Goal: Find specific page/section: Find specific page/section

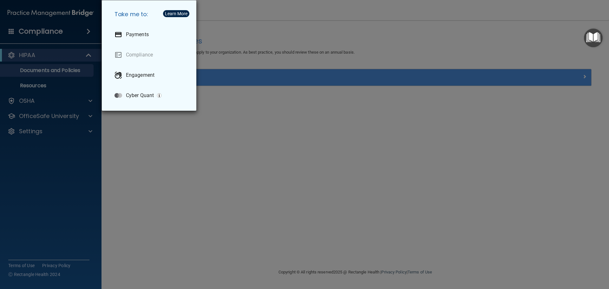
drag, startPoint x: 317, startPoint y: 93, endPoint x: 313, endPoint y: 103, distance: 11.3
click at [315, 97] on div "Take me to: Payments Compliance Engagement Cyber Quant" at bounding box center [304, 144] width 609 height 289
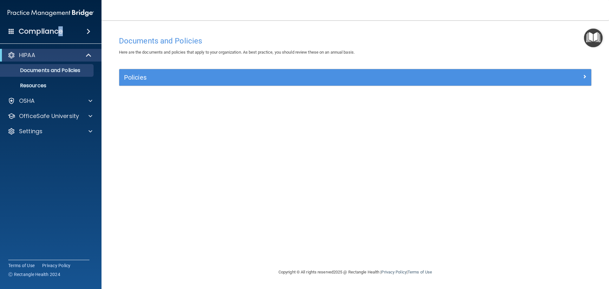
click at [60, 32] on h4 "Compliance" at bounding box center [41, 31] width 44 height 9
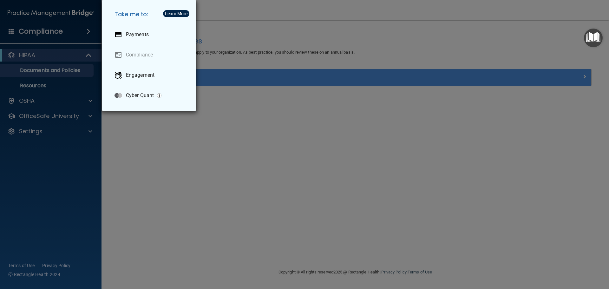
click at [296, 22] on div "Take me to: Payments Compliance Engagement Cyber Quant" at bounding box center [304, 144] width 609 height 289
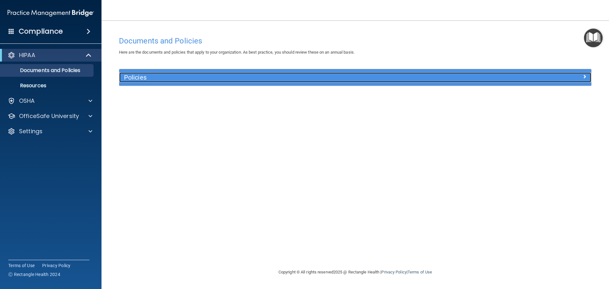
click at [449, 76] on h5 "Policies" at bounding box center [296, 77] width 345 height 7
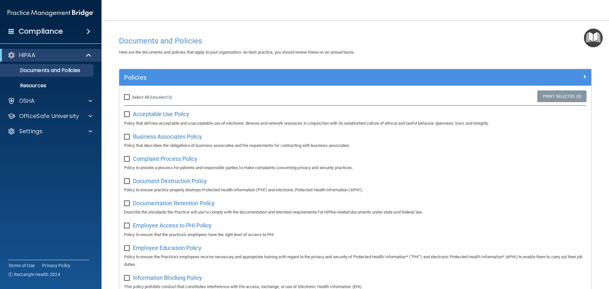
click at [35, 56] on p "HIPAA" at bounding box center [27, 55] width 16 height 8
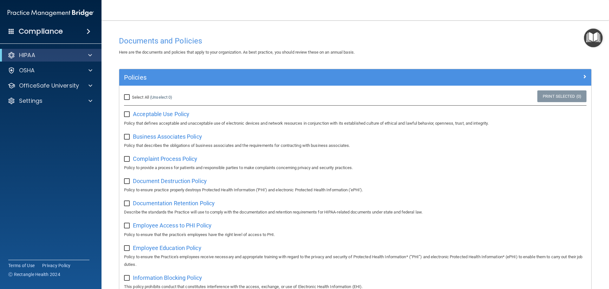
click at [38, 32] on h4 "Compliance" at bounding box center [41, 31] width 44 height 9
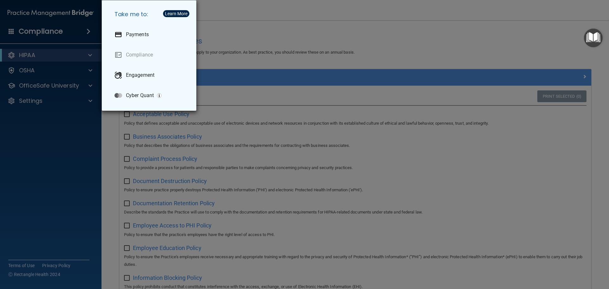
click at [121, 14] on h5 "Take me to:" at bounding box center [150, 14] width 82 height 18
drag, startPoint x: 375, startPoint y: 21, endPoint x: 381, endPoint y: 23, distance: 6.8
click at [375, 21] on div "Take me to: Payments Compliance Engagement Cyber Quant" at bounding box center [304, 144] width 609 height 289
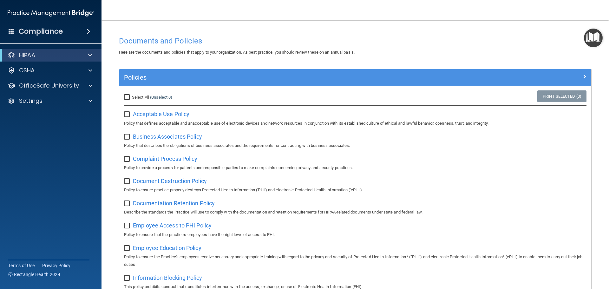
click at [47, 11] on img at bounding box center [51, 13] width 86 height 13
